Goal: Transaction & Acquisition: Book appointment/travel/reservation

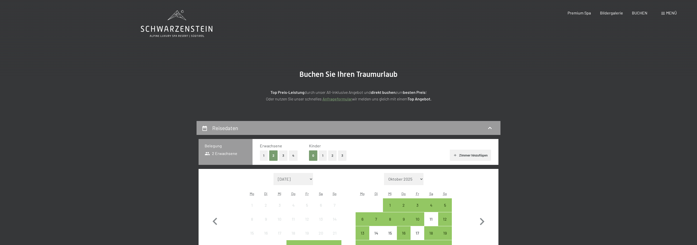
click at [324, 157] on button "1" at bounding box center [323, 155] width 8 height 10
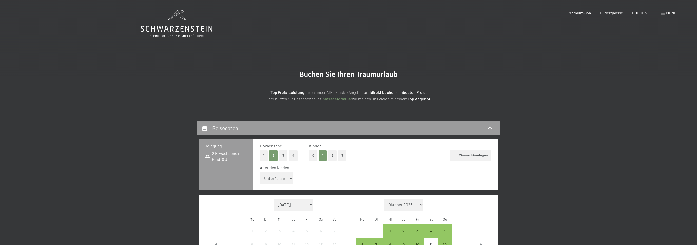
click at [260, 172] on select "Unter 1 Jahr 1 Jahr 2 Jahre 3 Jahre 4 Jahre 5 Jahre 6 Jahre 7 Jahre 8 Jahre 9 J…" at bounding box center [276, 178] width 33 height 12
select select "16"
click option "16 Jahre" at bounding box center [0, 0] width 0 height 0
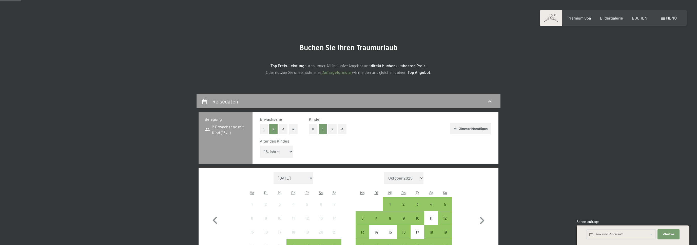
scroll to position [71, 0]
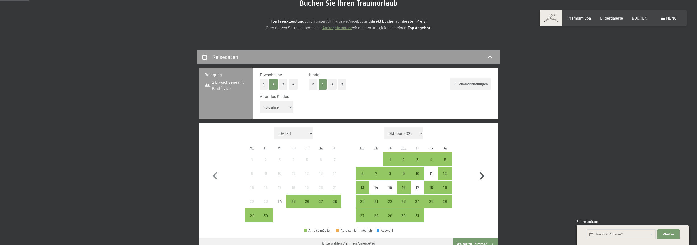
click at [480, 174] on icon "button" at bounding box center [482, 175] width 15 height 15
select select "[DATE]"
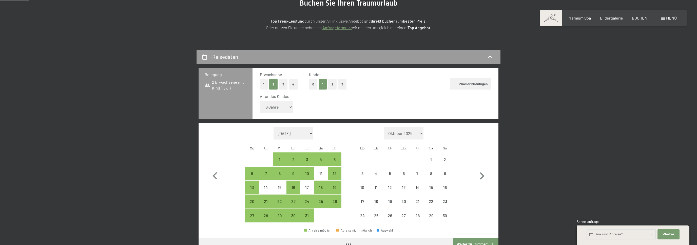
select select "[DATE]"
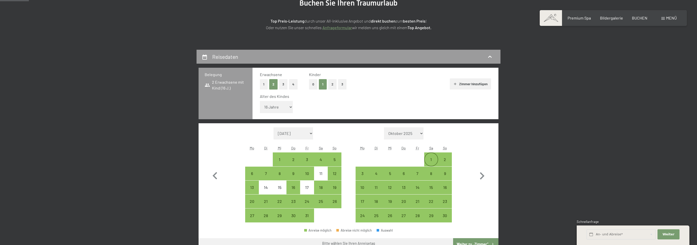
click at [436, 160] on div "1" at bounding box center [431, 163] width 13 height 13
select select "[DATE]"
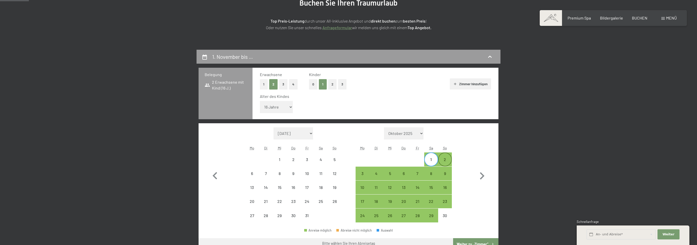
click at [445, 161] on div "2" at bounding box center [445, 163] width 13 height 13
select select "[DATE]"
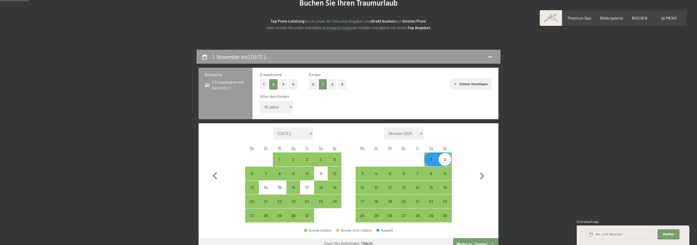
click at [445, 161] on div "2" at bounding box center [445, 163] width 13 height 13
select select "[DATE]"
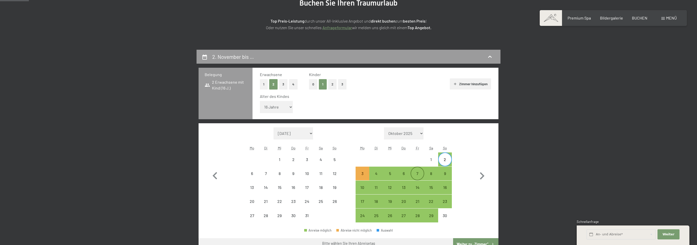
click at [421, 171] on div "7" at bounding box center [417, 173] width 13 height 13
select select "[DATE]"
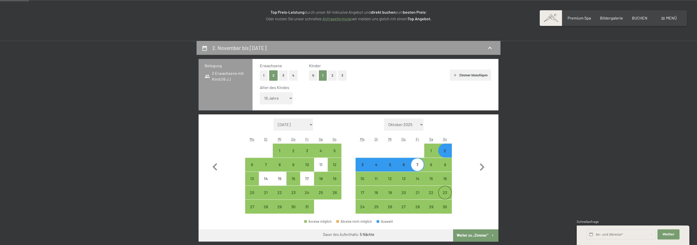
scroll to position [89, 0]
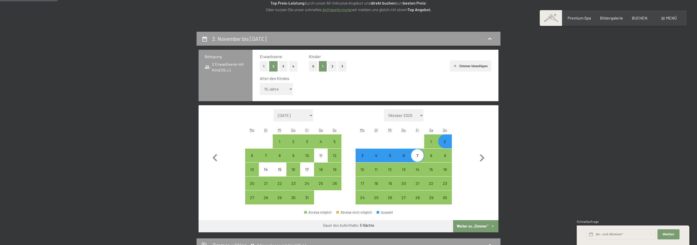
click at [472, 225] on button "Weiter zu „Zimmer“" at bounding box center [475, 226] width 45 height 12
select select "[DATE]"
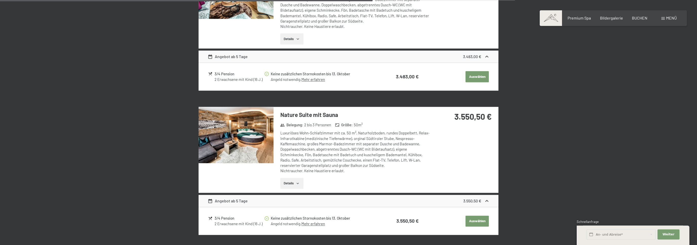
scroll to position [522, 0]
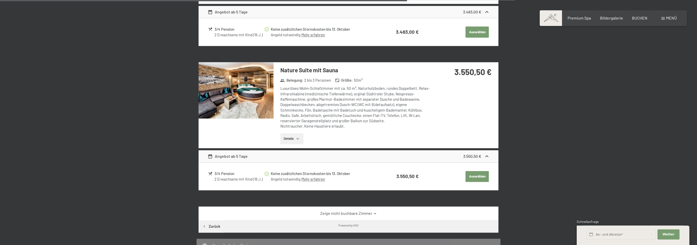
click at [374, 214] on icon at bounding box center [375, 213] width 4 height 4
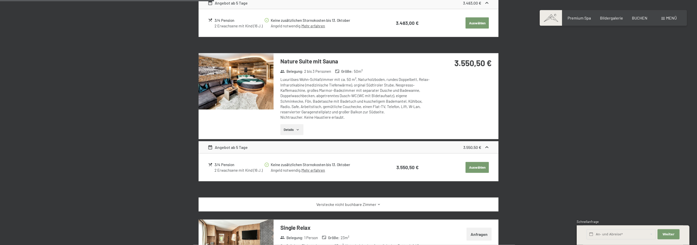
scroll to position [486, 0]
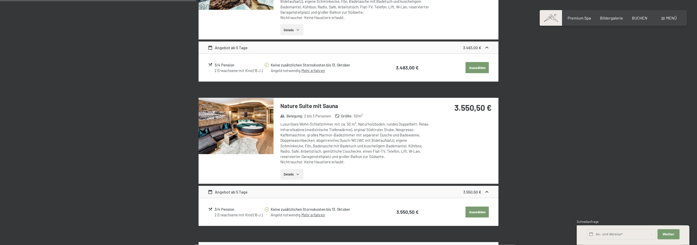
click at [300, 175] on icon "button" at bounding box center [298, 174] width 4 height 4
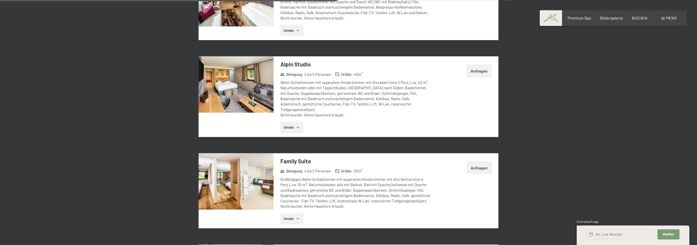
scroll to position [870, 0]
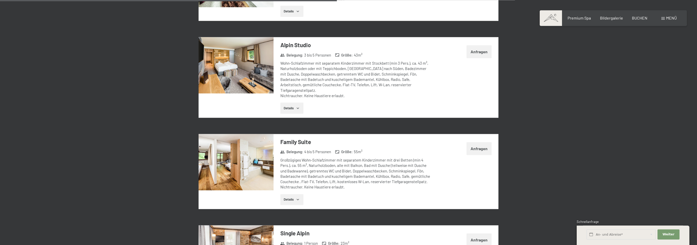
click at [291, 195] on button "Details" at bounding box center [291, 199] width 23 height 11
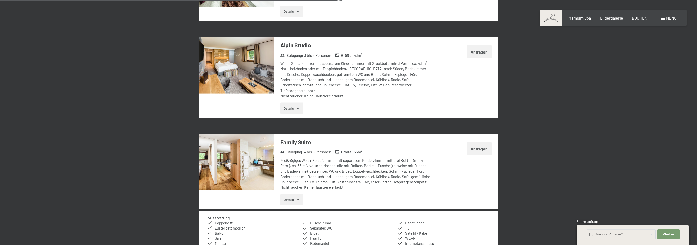
click at [240, 161] on img at bounding box center [236, 162] width 75 height 56
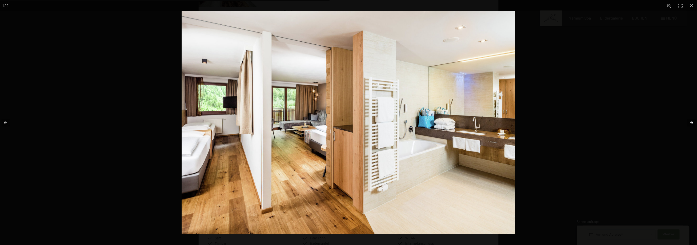
click at [690, 124] on button "button" at bounding box center [688, 122] width 18 height 25
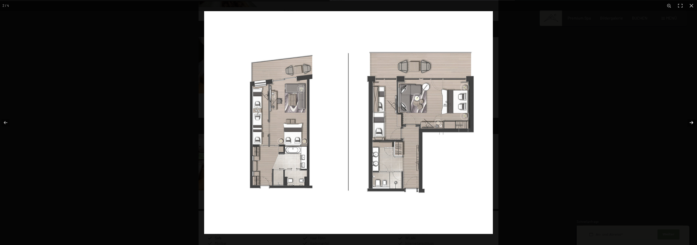
click at [691, 124] on button "button" at bounding box center [688, 122] width 18 height 25
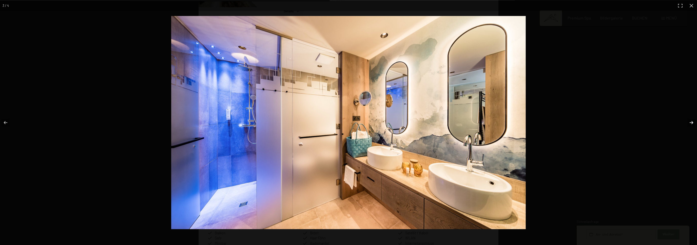
click at [691, 124] on button "button" at bounding box center [688, 122] width 18 height 25
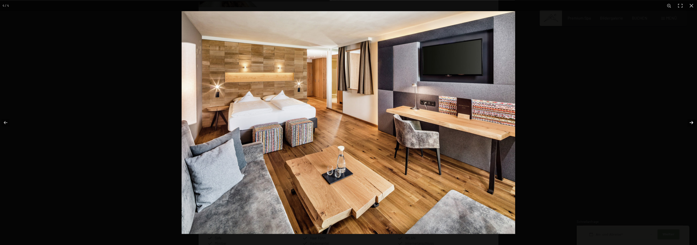
click at [691, 124] on button "button" at bounding box center [688, 122] width 18 height 25
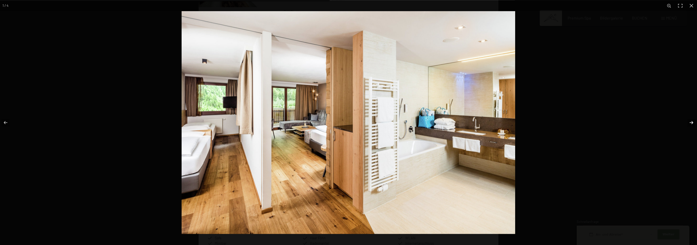
click at [694, 123] on button "button" at bounding box center [688, 122] width 18 height 25
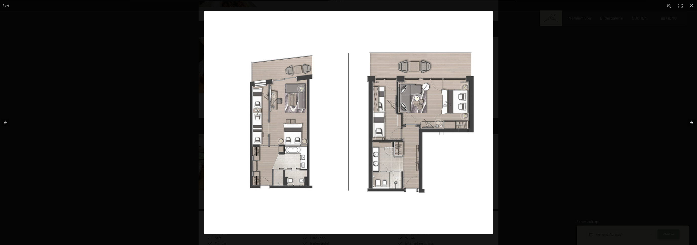
click at [694, 123] on button "button" at bounding box center [688, 122] width 18 height 25
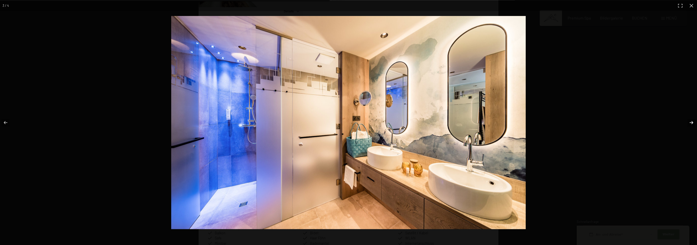
click at [694, 123] on button "button" at bounding box center [688, 122] width 18 height 25
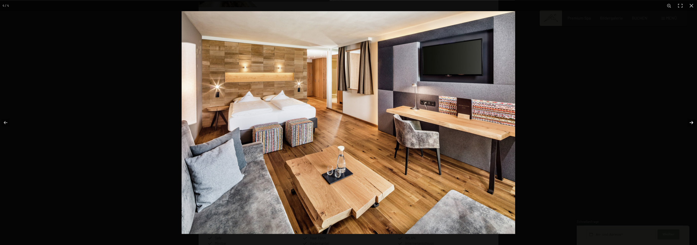
click at [694, 123] on button "button" at bounding box center [688, 122] width 18 height 25
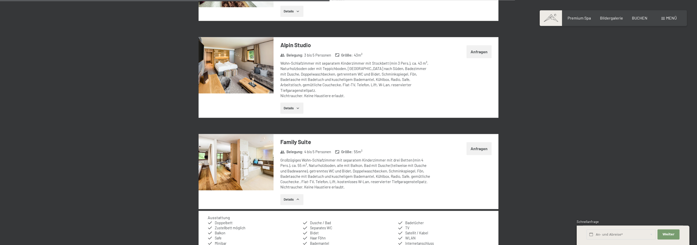
scroll to position [869, 0]
